Goal: Information Seeking & Learning: Check status

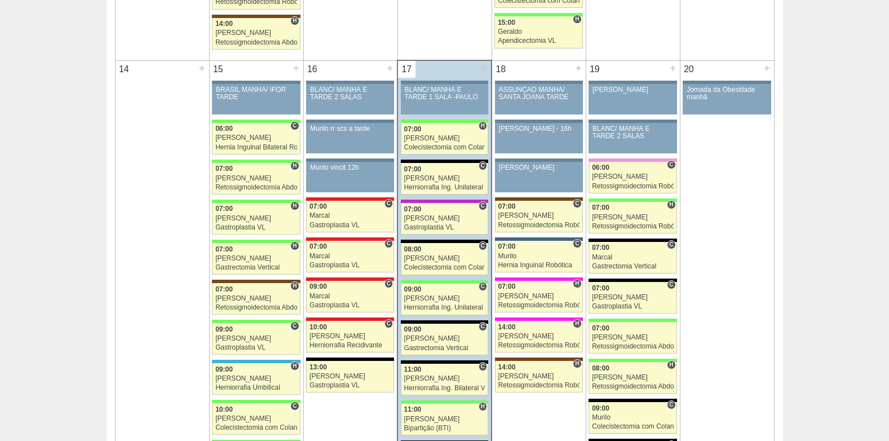
scroll to position [1184, 0]
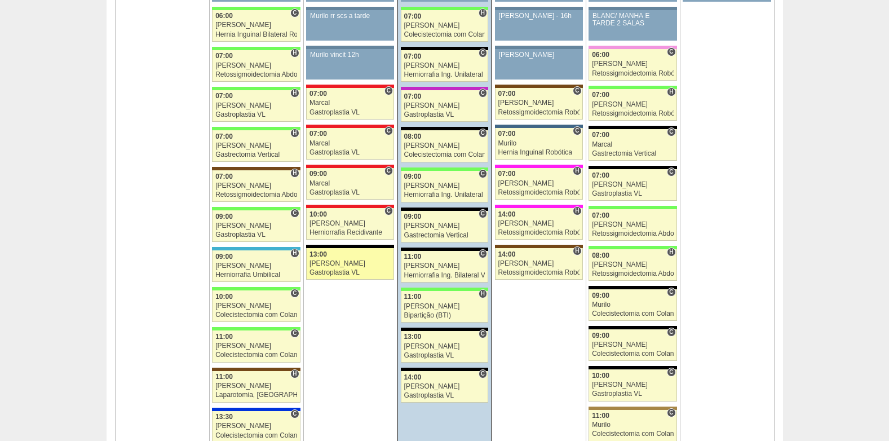
click at [356, 259] on link "88351 Bruno 13:00 Bruno Gastroplastia VL Hospital Blanc RR Médicos - São Caetan…" at bounding box center [350, 264] width 88 height 32
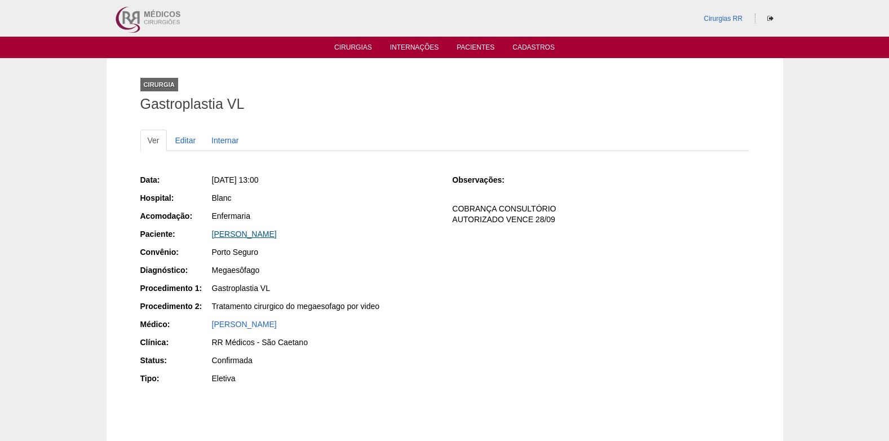
click at [269, 232] on link "[PERSON_NAME]" at bounding box center [244, 233] width 65 height 9
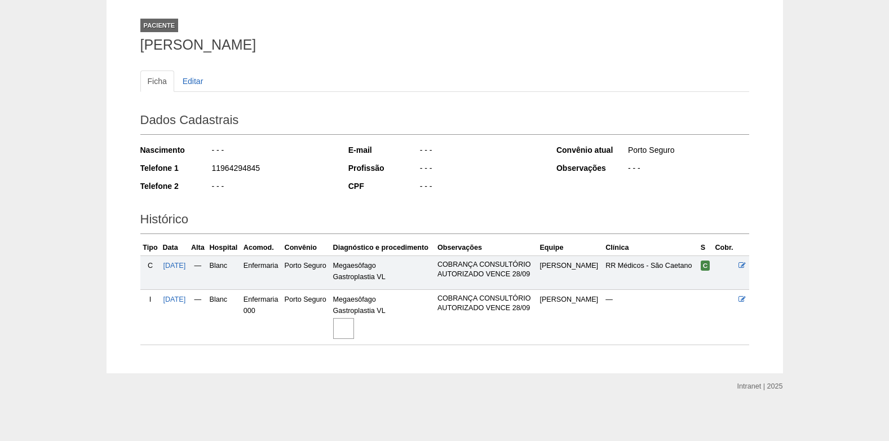
scroll to position [60, 0]
click at [354, 327] on img at bounding box center [343, 327] width 21 height 21
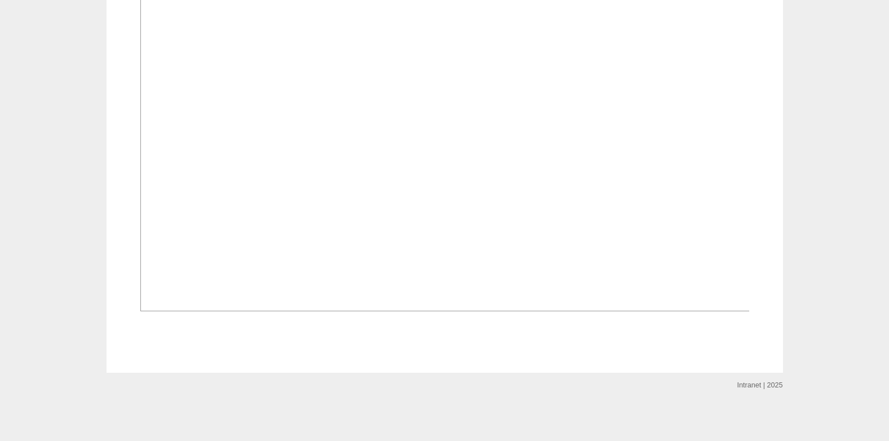
scroll to position [845, 0]
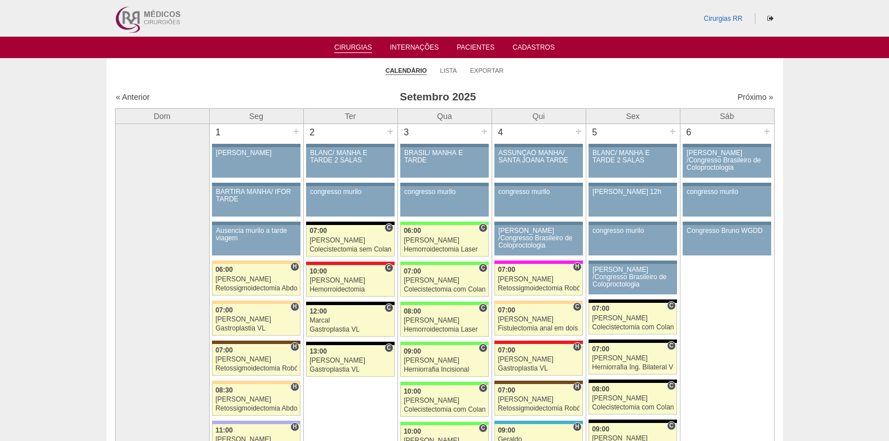
scroll to position [1184, 0]
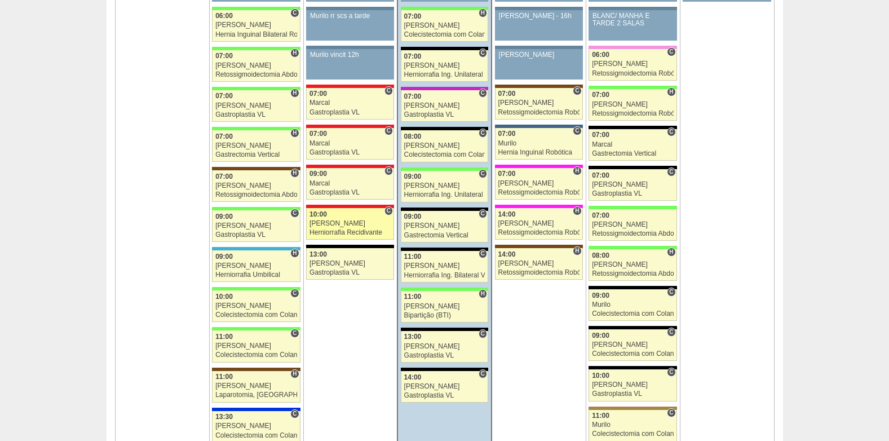
click at [342, 221] on div "[PERSON_NAME]" at bounding box center [349, 223] width 81 height 7
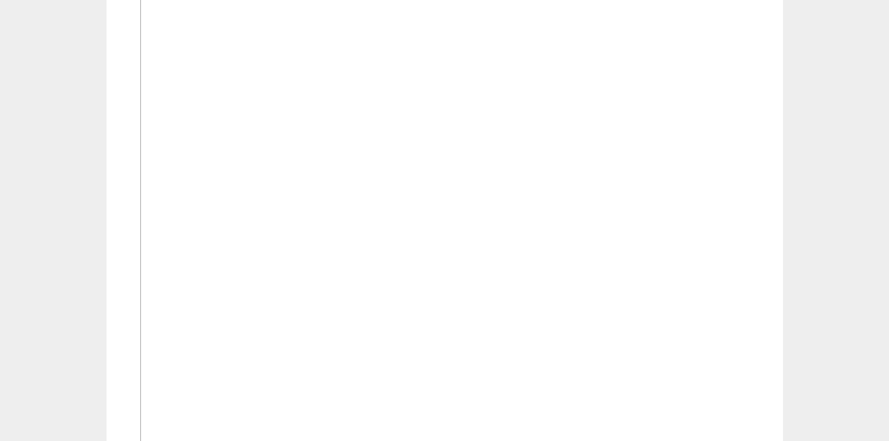
scroll to position [512, 0]
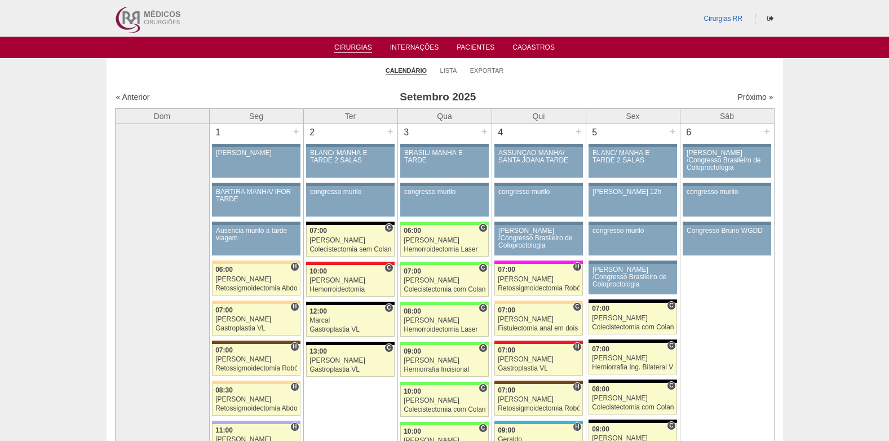
scroll to position [1184, 0]
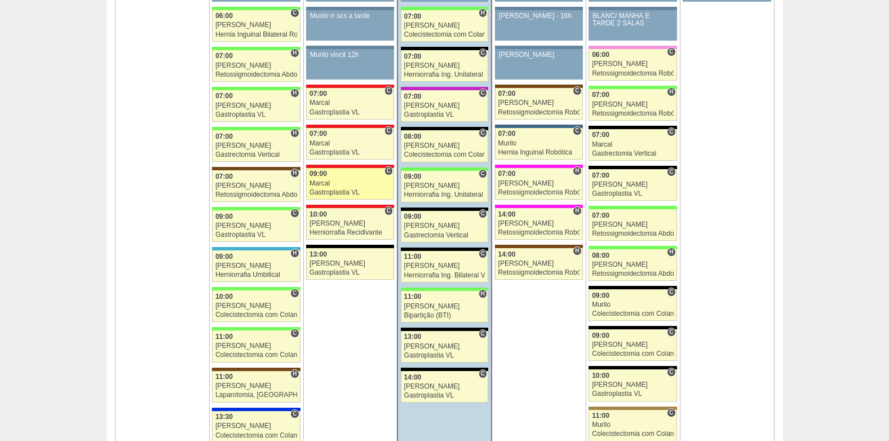
click at [337, 180] on div "Marcal" at bounding box center [349, 183] width 81 height 7
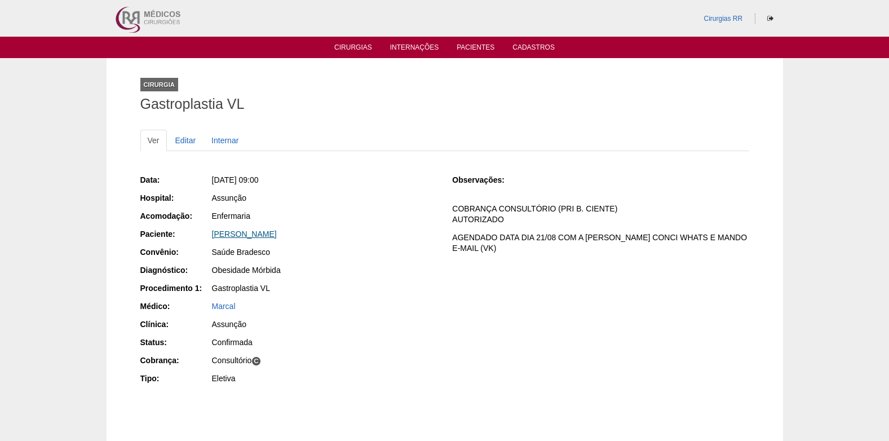
click at [241, 233] on link "[PERSON_NAME]" at bounding box center [244, 233] width 65 height 9
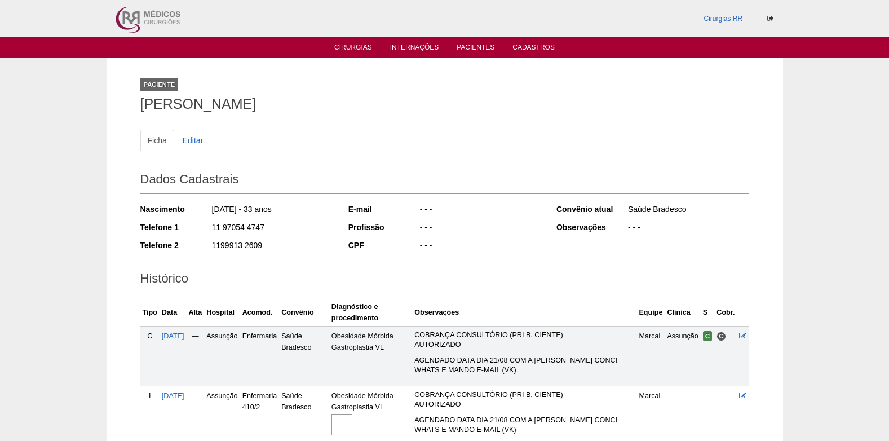
scroll to position [101, 0]
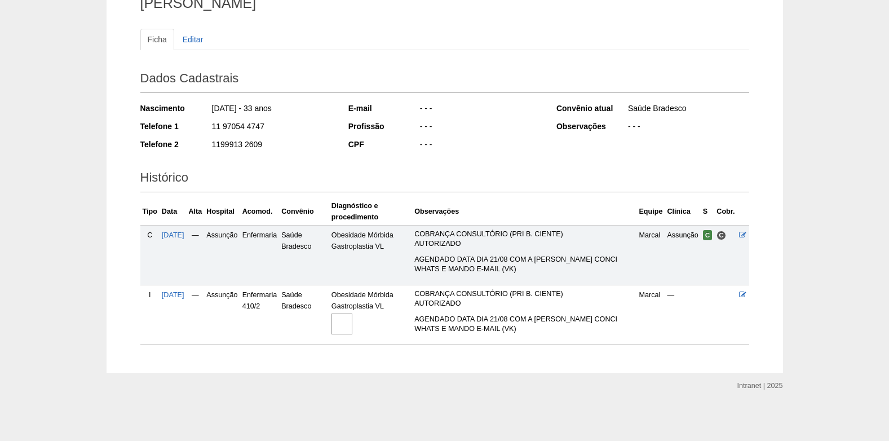
click at [352, 321] on img at bounding box center [341, 323] width 21 height 21
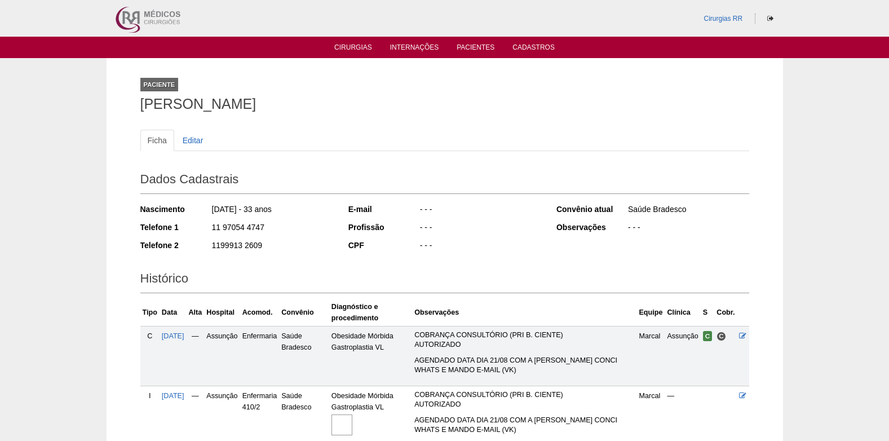
scroll to position [101, 0]
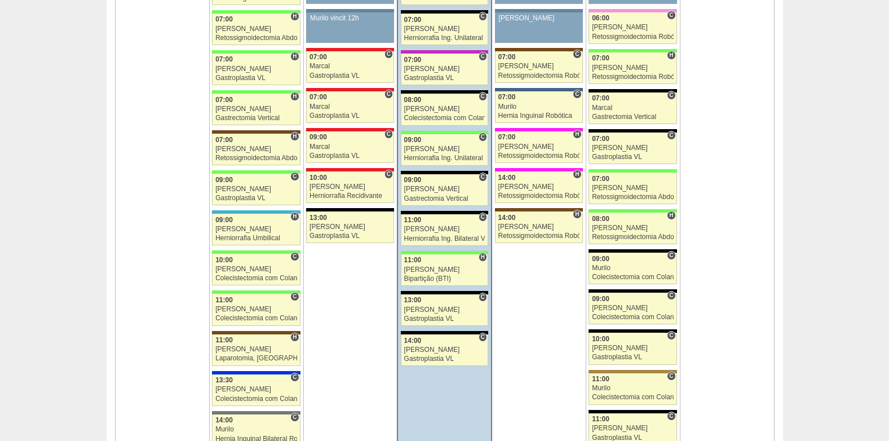
scroll to position [1240, 0]
